Goal: Transaction & Acquisition: Book appointment/travel/reservation

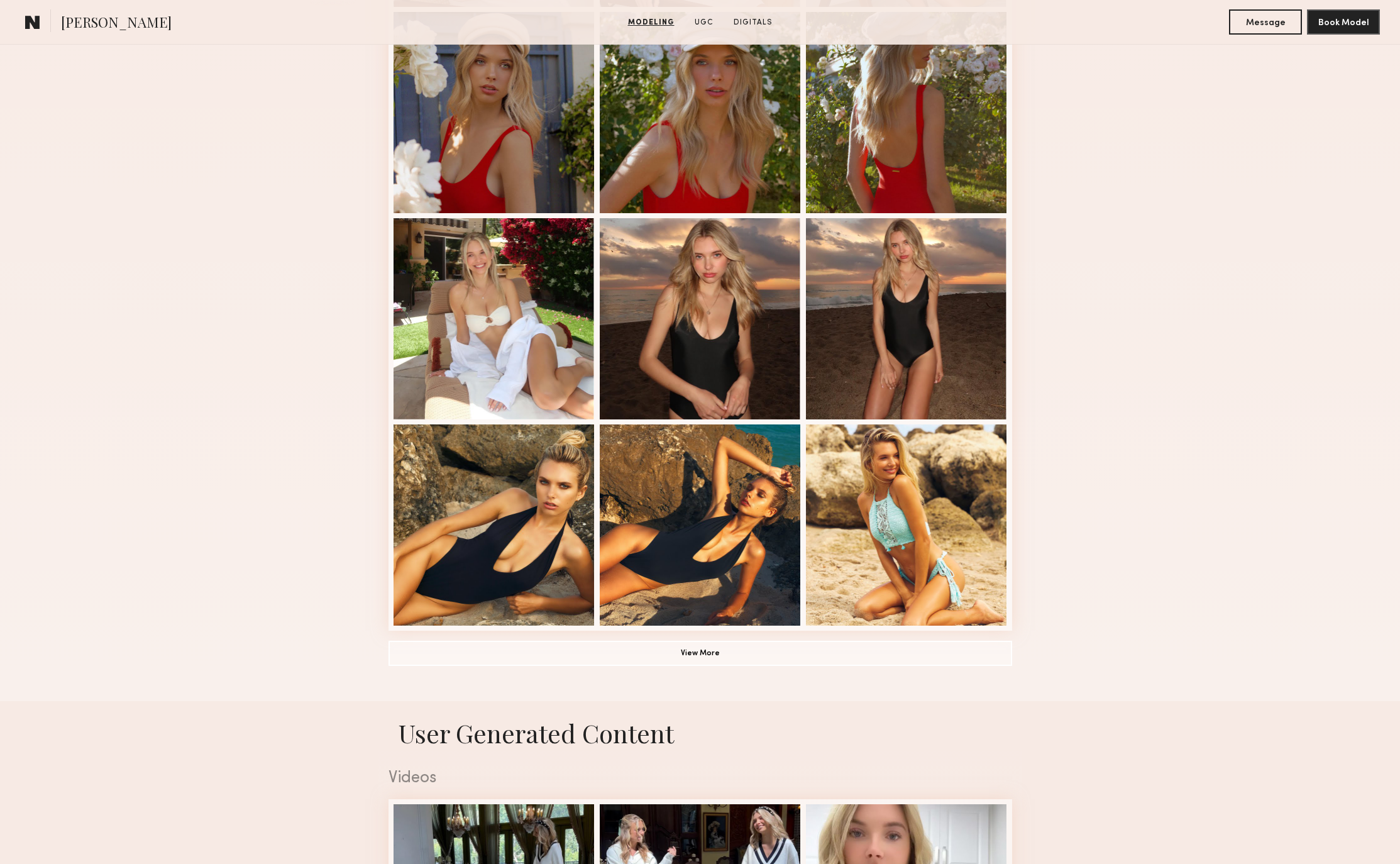
scroll to position [314, 0]
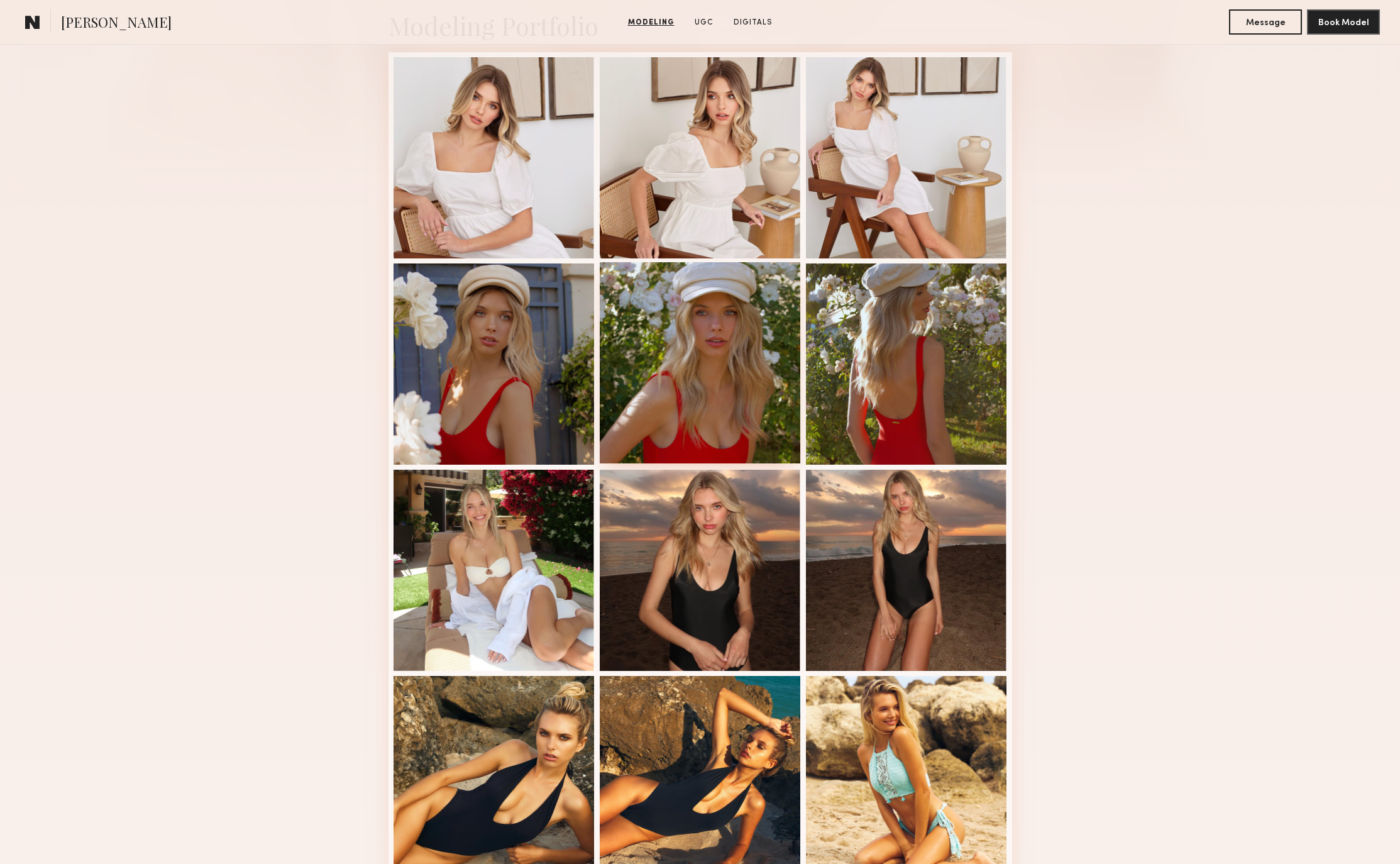
click at [694, 355] on div at bounding box center [700, 362] width 201 height 201
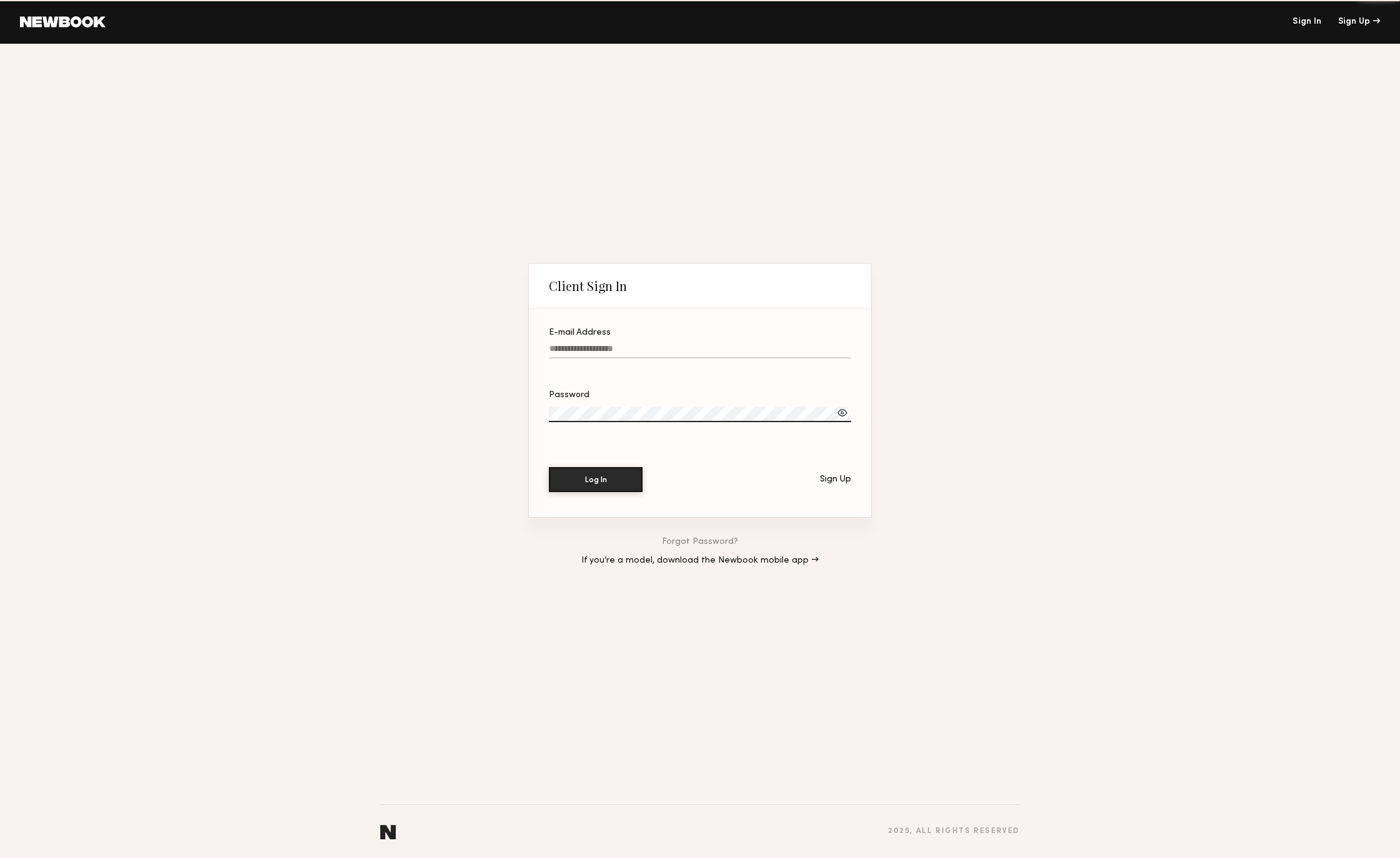
click at [1107, 582] on div "Client Sign In E-mail Address Password Log In Sign Up Forgot Password? If you’r…" at bounding box center [700, 451] width 1400 height 814
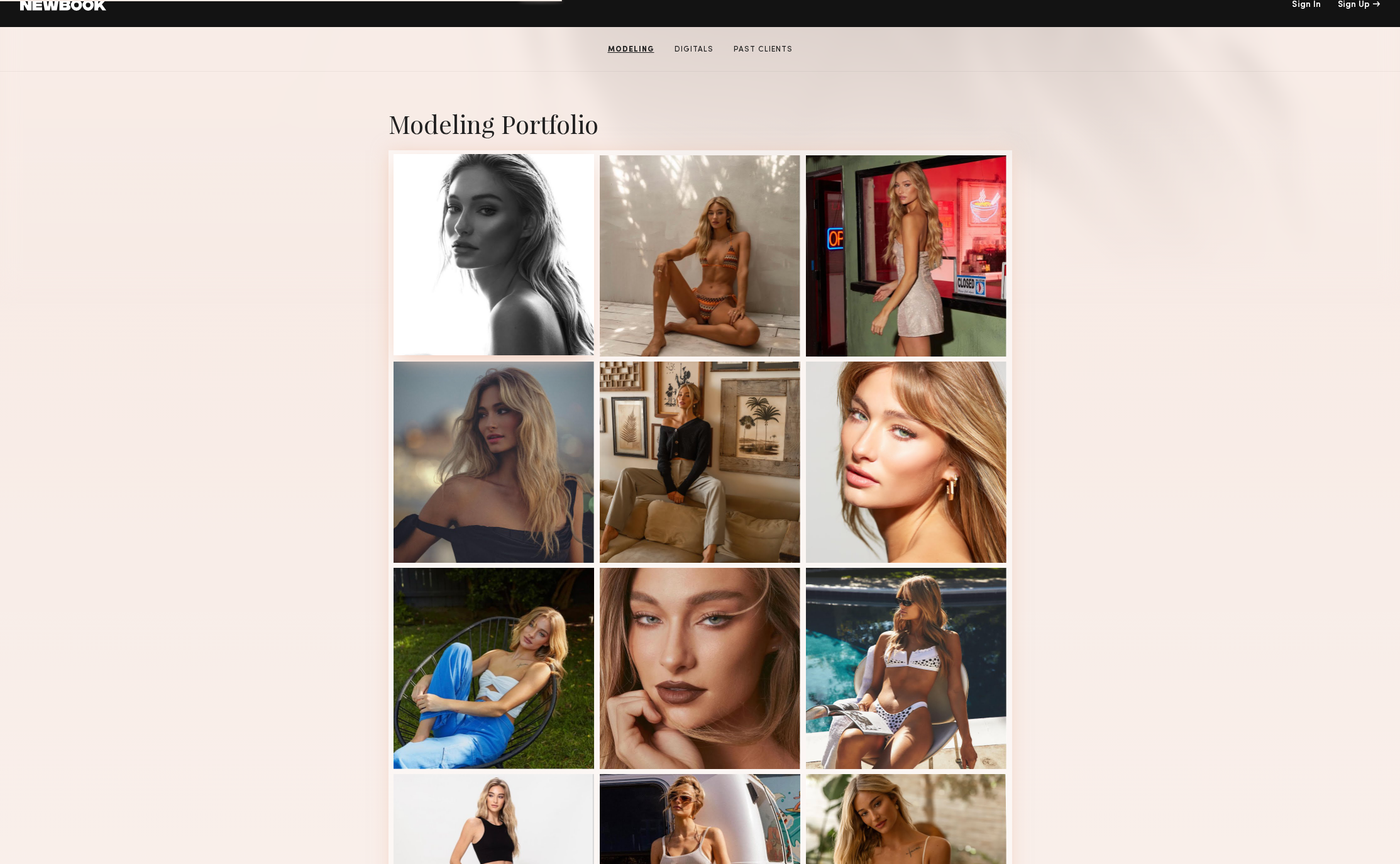
scroll to position [126, 0]
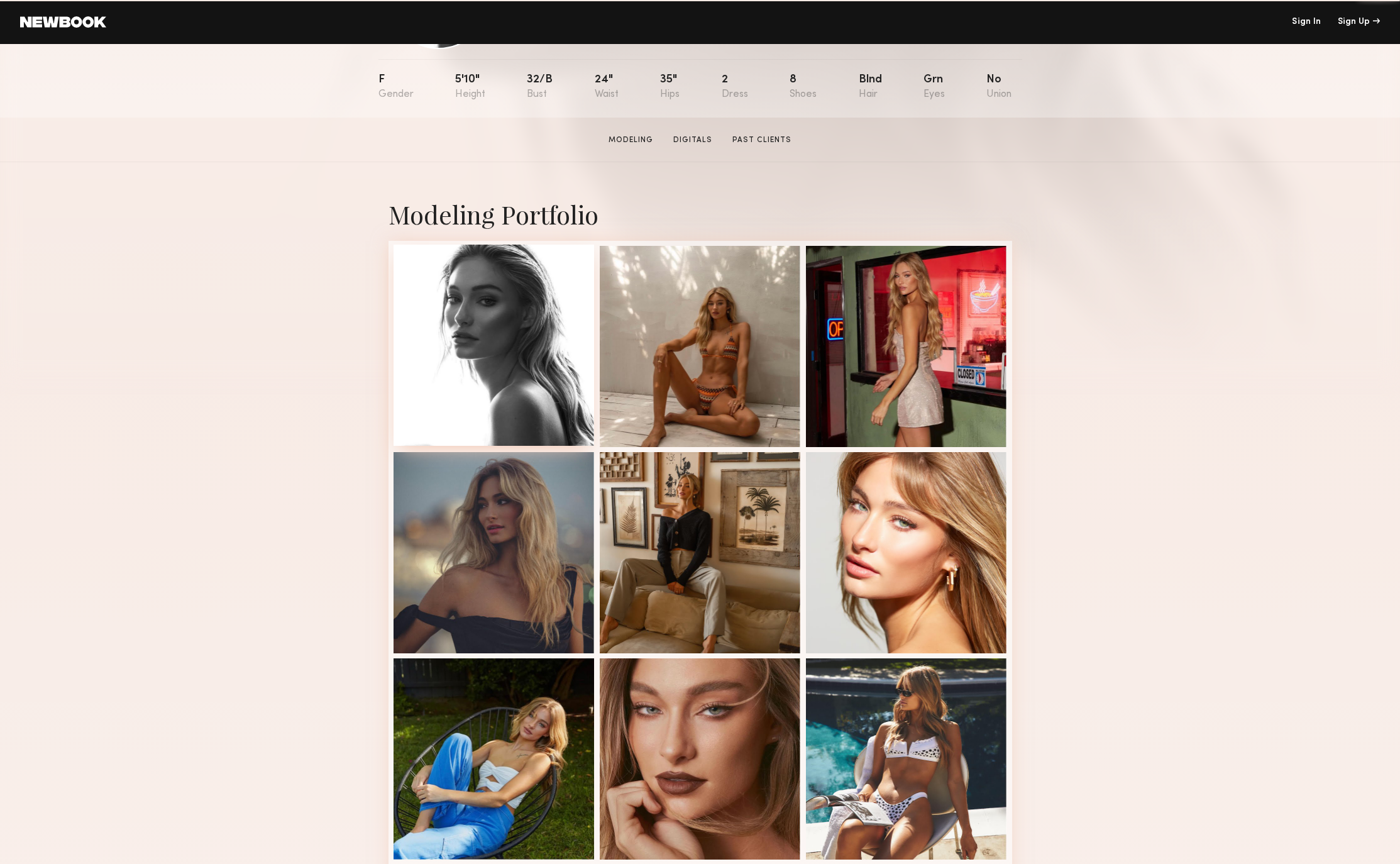
click at [503, 341] on div at bounding box center [493, 345] width 201 height 201
